Goal: Task Accomplishment & Management: Use online tool/utility

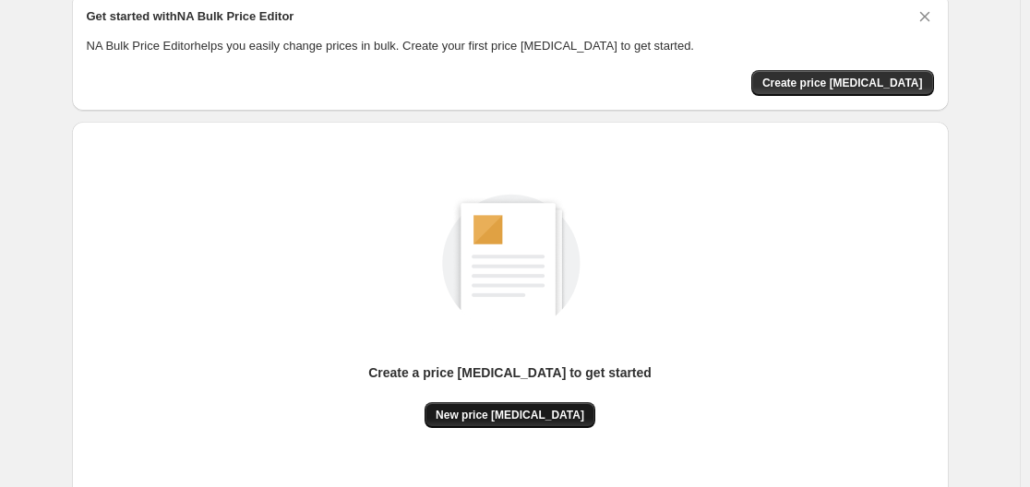
scroll to position [204, 0]
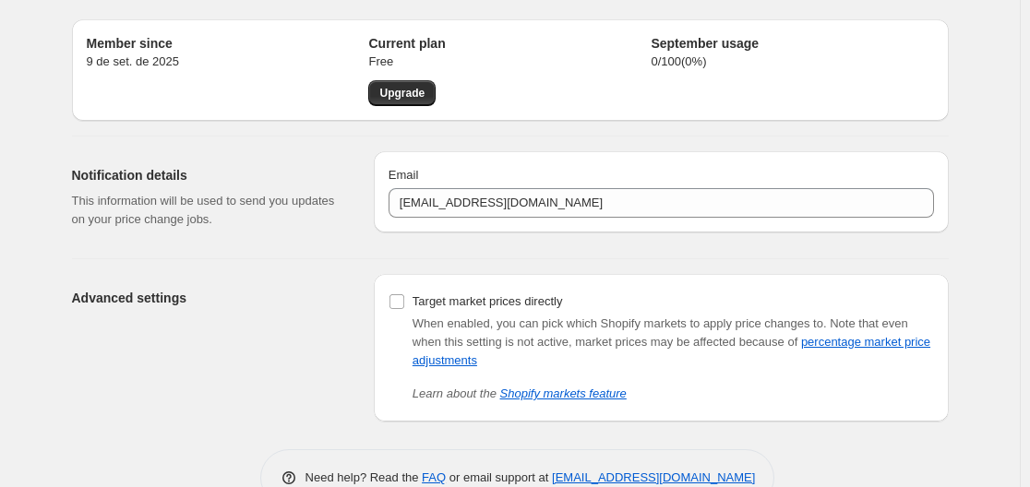
scroll to position [98, 0]
